Goal: Transaction & Acquisition: Purchase product/service

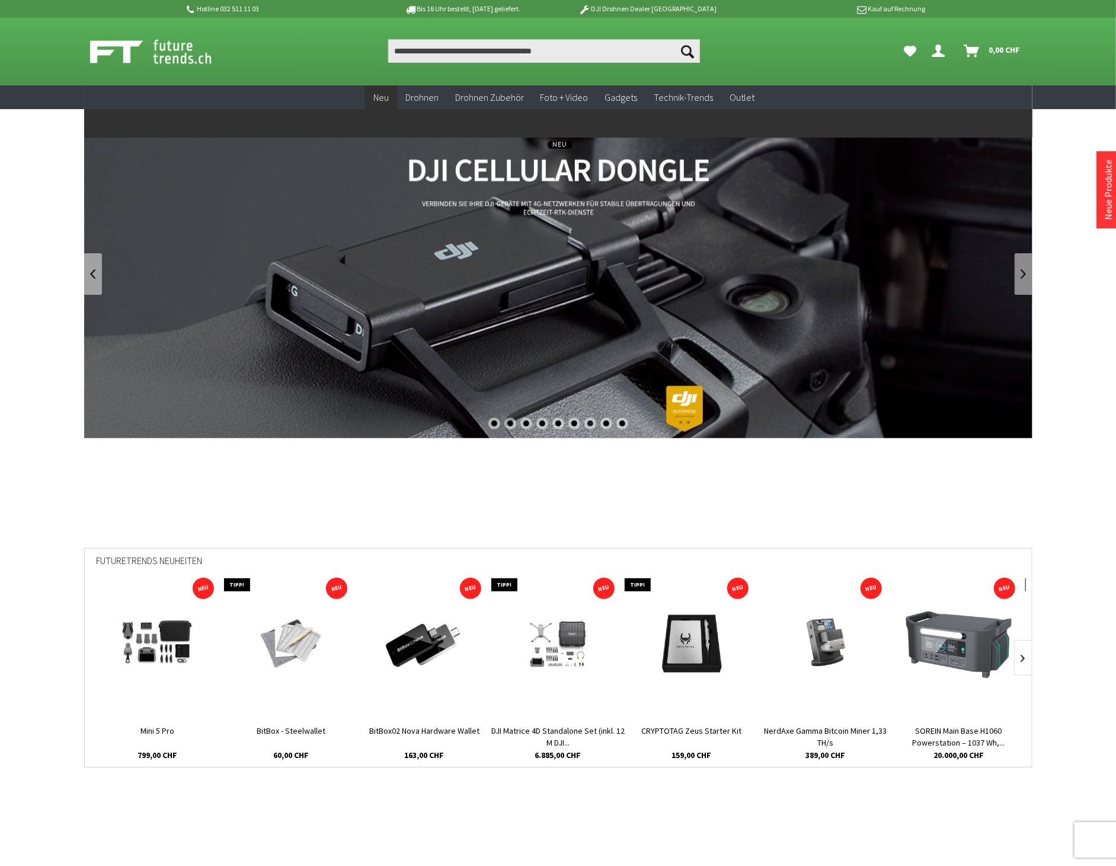
click at [381, 104] on link "Neu" at bounding box center [381, 97] width 32 height 24
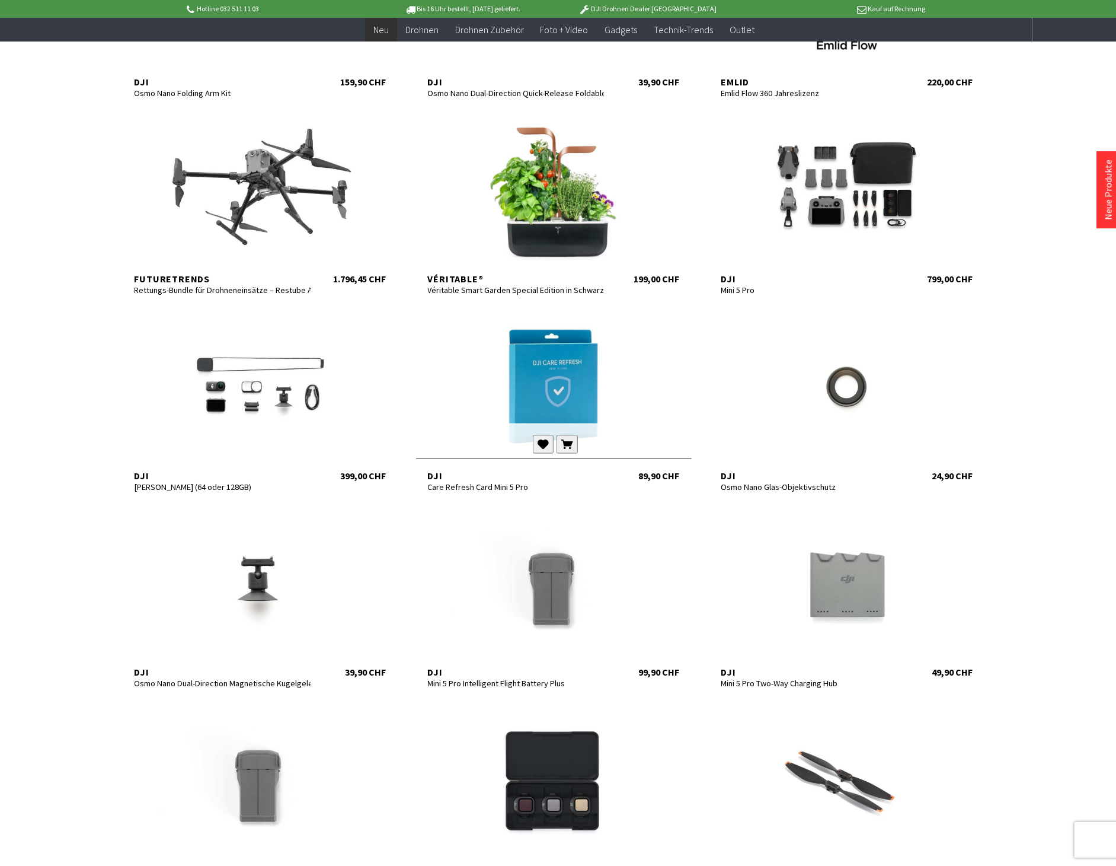
scroll to position [1186, 0]
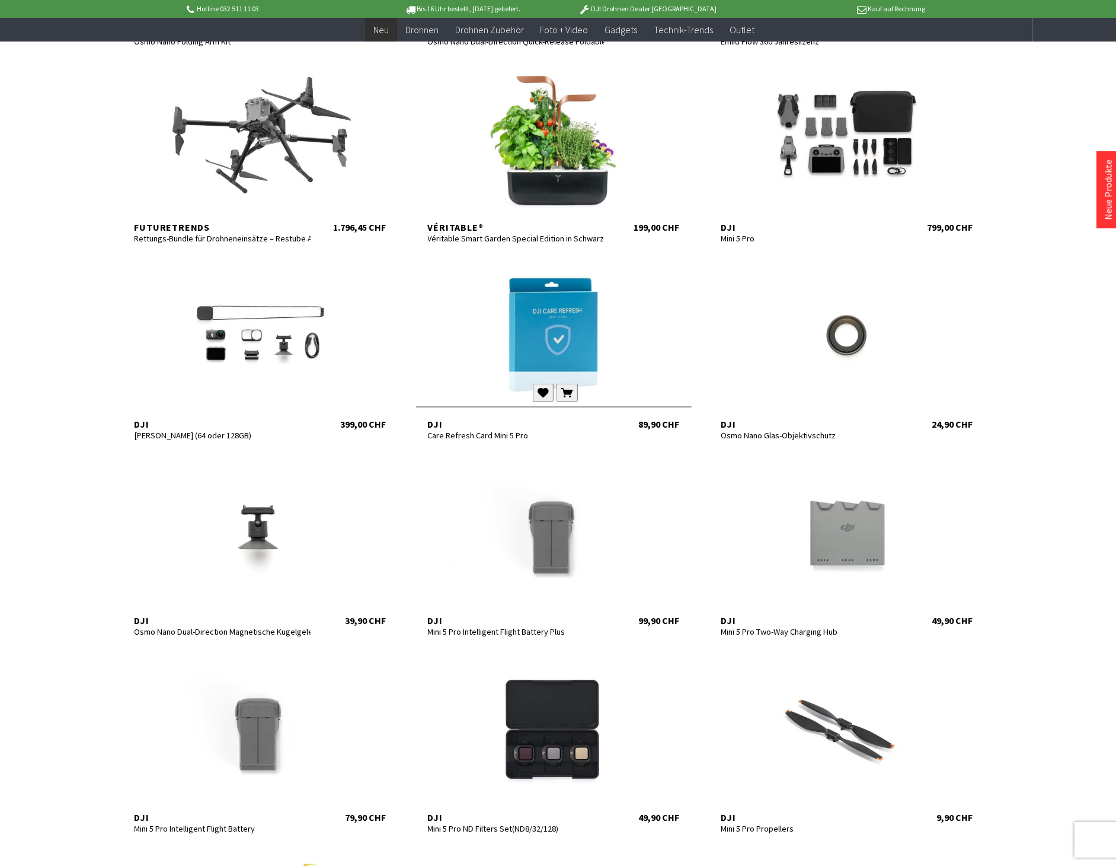
click at [569, 346] on div at bounding box center [554, 335] width 276 height 142
